Goal: Communication & Community: Participate in discussion

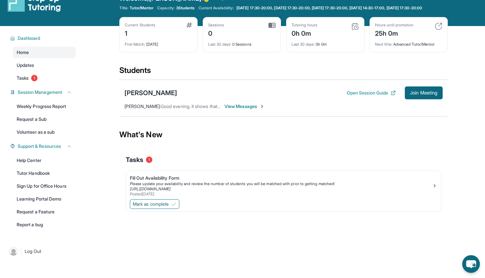
scroll to position [19, 0]
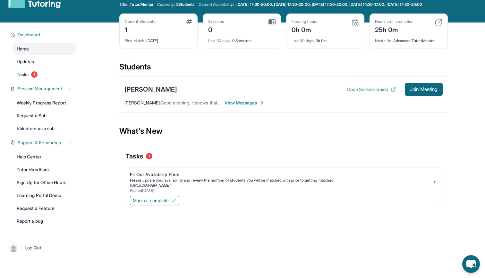
click at [360, 92] on button "Open Session Guide" at bounding box center [371, 89] width 49 height 6
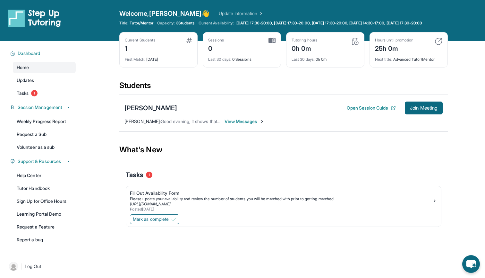
scroll to position [0, 0]
click at [252, 124] on span "View Messages" at bounding box center [245, 121] width 40 height 6
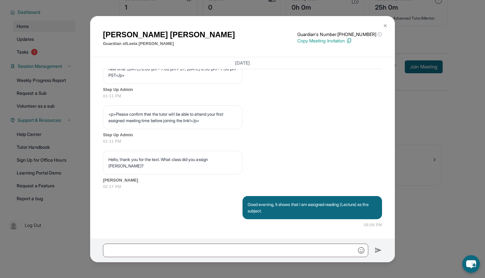
scroll to position [46, 0]
click at [388, 23] on button at bounding box center [385, 25] width 13 height 13
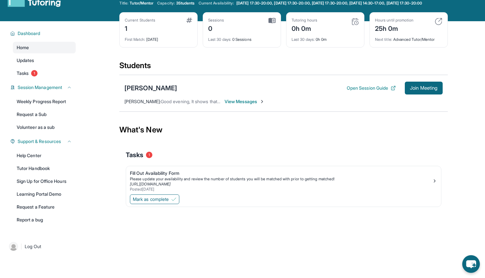
scroll to position [23, 0]
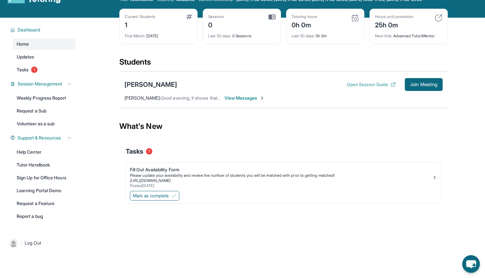
click at [347, 87] on button "Open Session Guide" at bounding box center [371, 84] width 49 height 6
click at [235, 101] on span "View Messages" at bounding box center [245, 98] width 40 height 6
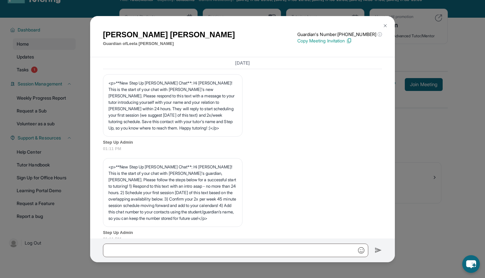
scroll to position [385, 0]
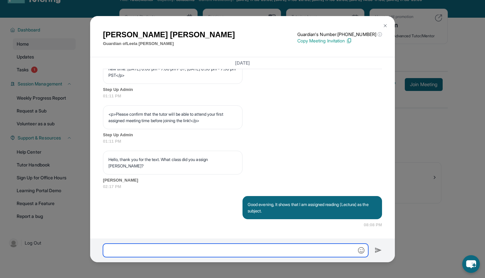
click at [190, 249] on input "text" at bounding box center [235, 249] width 265 height 13
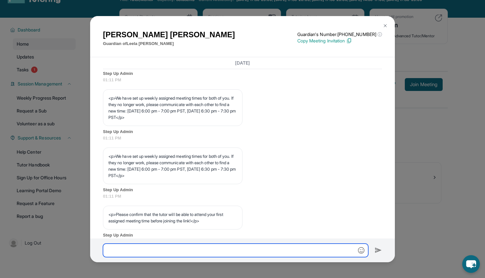
scroll to position [271, 0]
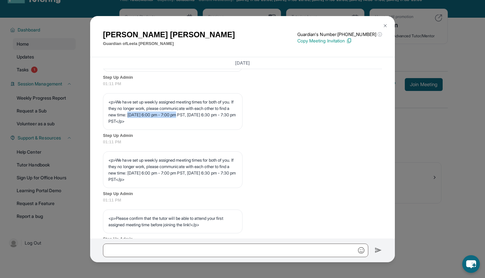
drag, startPoint x: 158, startPoint y: 132, endPoint x: 212, endPoint y: 133, distance: 54.9
click at [212, 124] on p "<p>We have set up weekly assigned meeting times for both of you. If they no lon…" at bounding box center [172, 111] width 129 height 26
click at [214, 124] on p "<p>We have set up weekly assigned meeting times for both of you. If they no lon…" at bounding box center [172, 111] width 129 height 26
drag, startPoint x: 158, startPoint y: 132, endPoint x: 221, endPoint y: 132, distance: 62.9
click at [222, 124] on p "<p>We have set up weekly assigned meeting times for both of you. If they no lon…" at bounding box center [172, 111] width 129 height 26
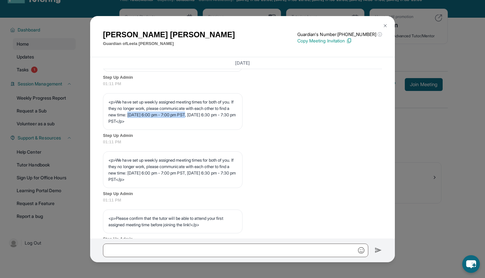
copy p "[DATE] 6:00 pm - 7:00 pm PST"
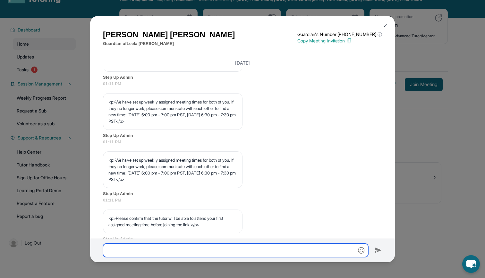
click at [160, 254] on input "text" at bounding box center [235, 249] width 265 height 13
type input "*"
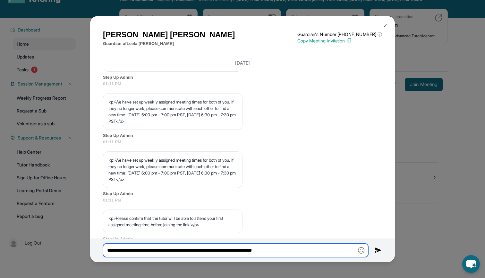
paste input "**********"
click at [298, 250] on input "**********" at bounding box center [235, 249] width 265 height 13
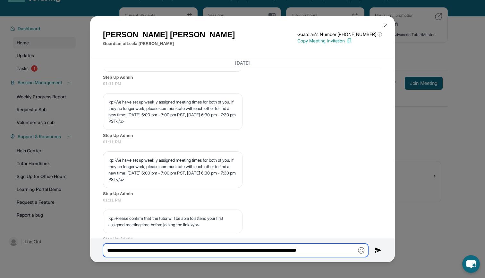
scroll to position [25, 0]
type input "**********"
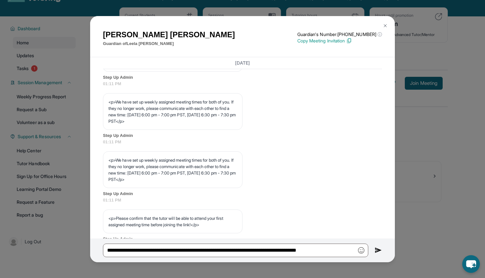
click at [375, 250] on img at bounding box center [378, 250] width 7 height 8
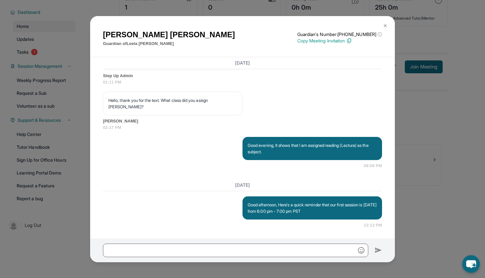
scroll to position [46, 0]
click at [385, 23] on img at bounding box center [385, 25] width 5 height 5
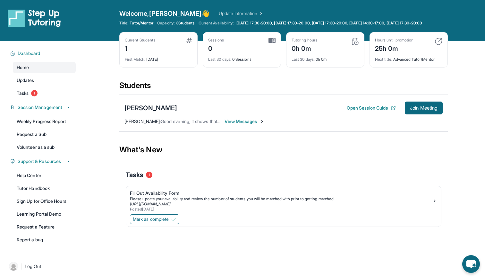
scroll to position [0, 0]
